Goal: Check status: Check status

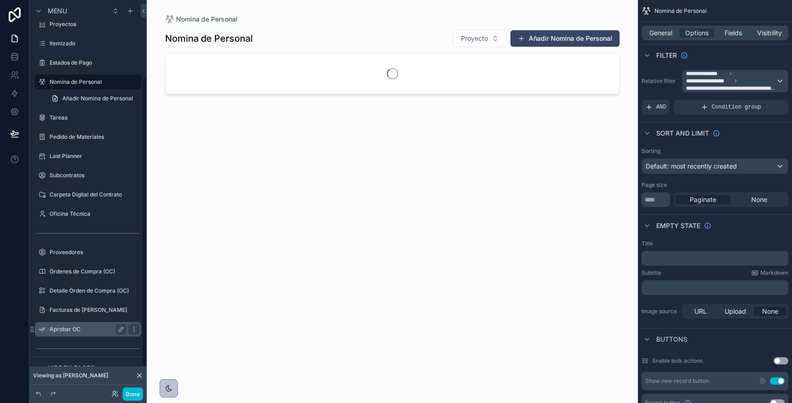
click at [72, 327] on label "Aprobar OC" at bounding box center [86, 329] width 73 height 7
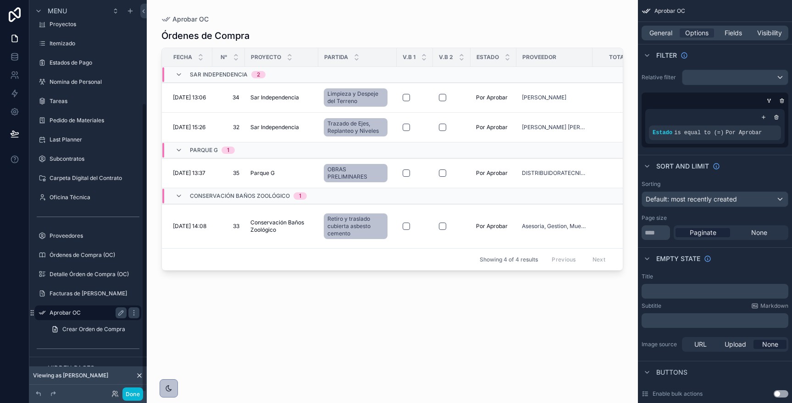
scroll to position [139, 0]
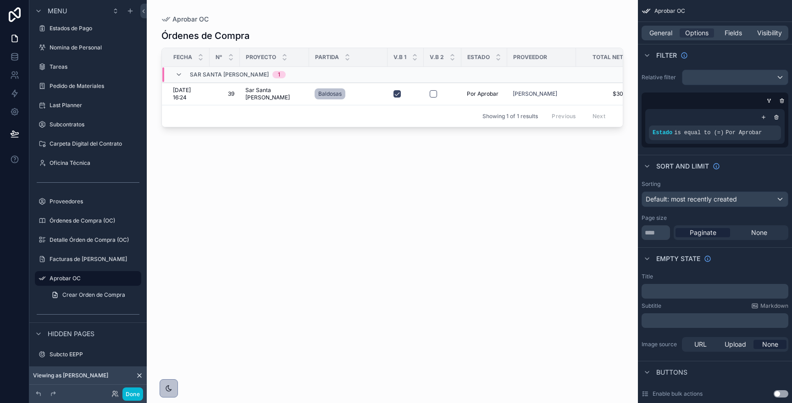
click at [182, 94] on div "scrollable content" at bounding box center [392, 196] width 491 height 392
click at [177, 92] on span "[DATE] 16:24" at bounding box center [188, 94] width 31 height 15
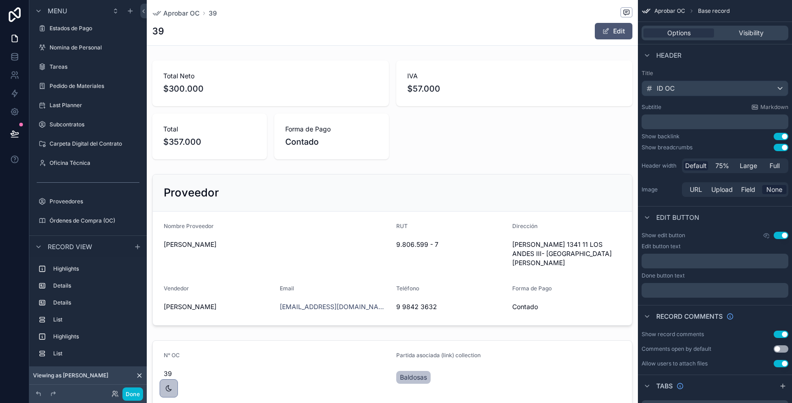
click at [610, 36] on button "Edit" at bounding box center [613, 31] width 38 height 17
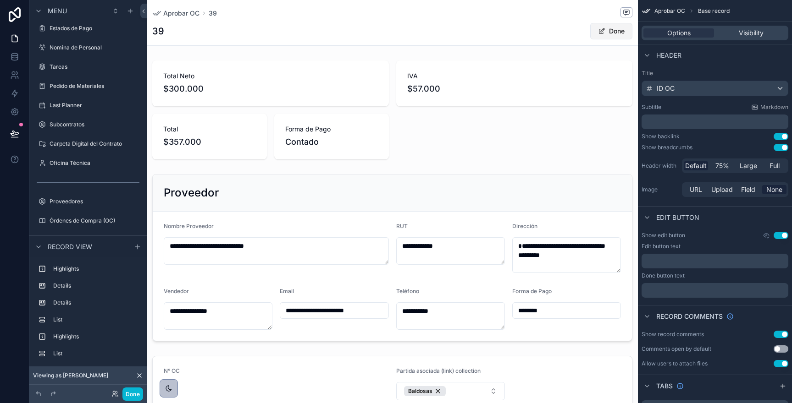
click at [608, 29] on button "Done" at bounding box center [611, 31] width 42 height 17
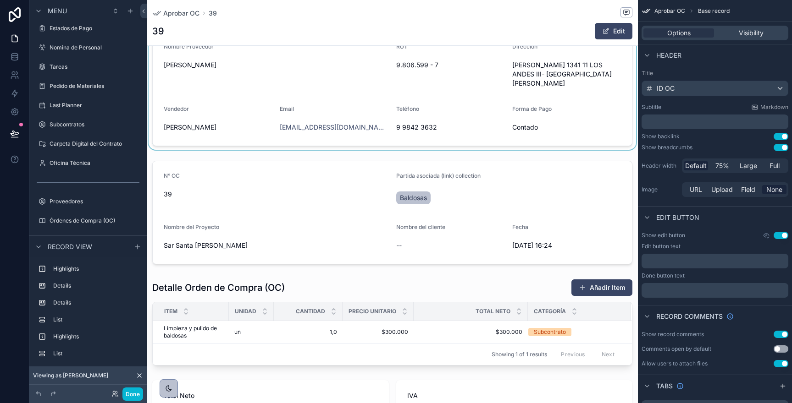
scroll to position [290, 0]
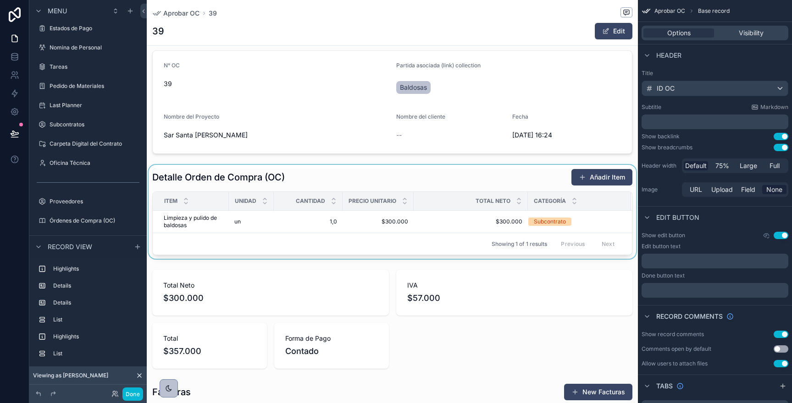
click at [523, 222] on div "scrollable content" at bounding box center [392, 212] width 491 height 94
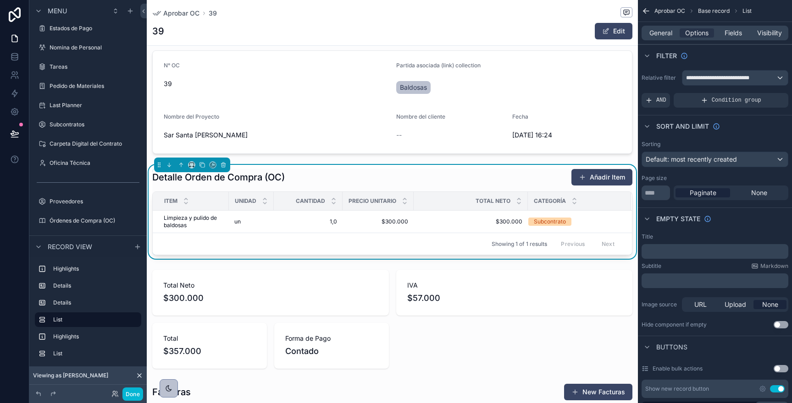
click at [480, 217] on td "$300.000 $300.000" at bounding box center [470, 222] width 114 height 22
click at [184, 218] on span "Limpieza y pulido de baldosas" at bounding box center [194, 222] width 60 height 15
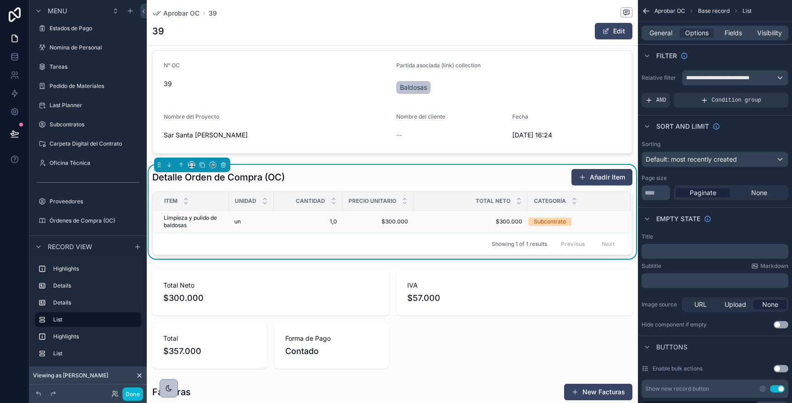
click at [184, 218] on span "Limpieza y pulido de baldosas" at bounding box center [194, 222] width 60 height 15
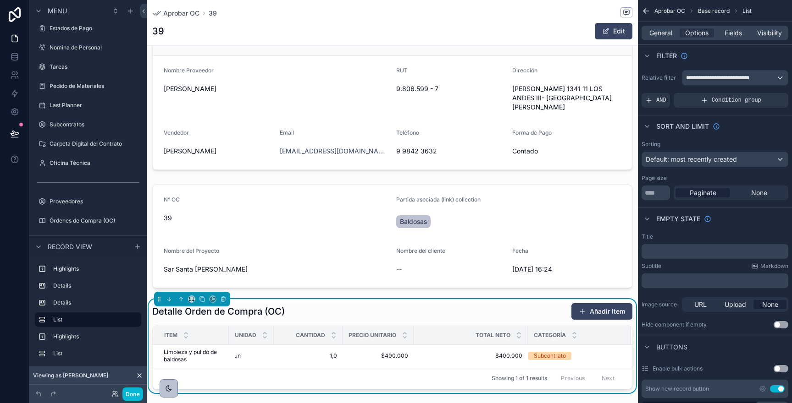
scroll to position [0, 0]
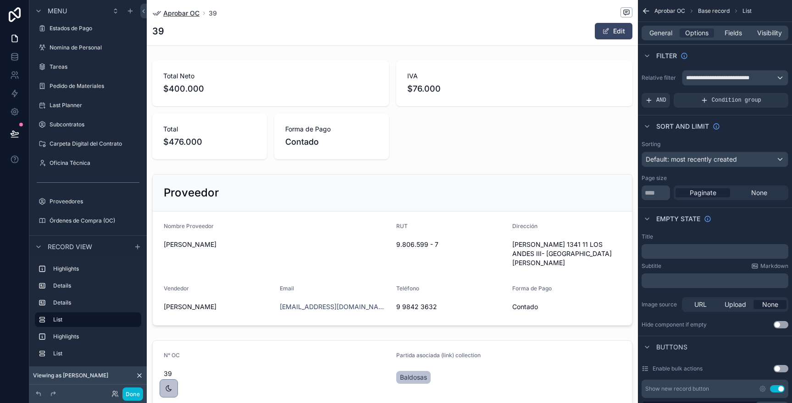
click at [180, 11] on span "Aprobar OC" at bounding box center [181, 13] width 36 height 9
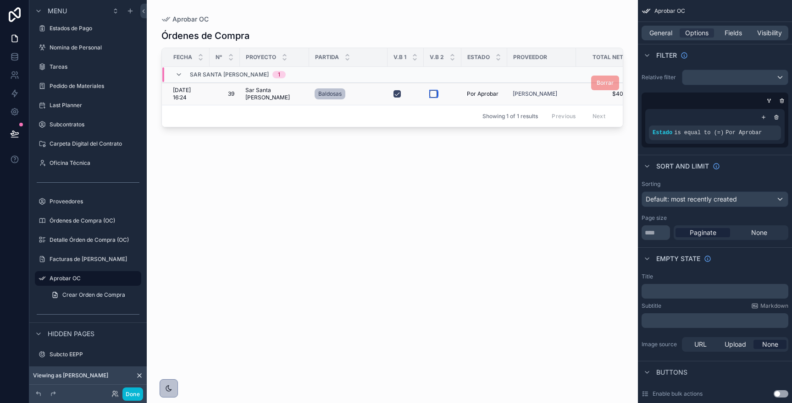
click at [429, 93] on button "scrollable content" at bounding box center [432, 93] width 7 height 7
